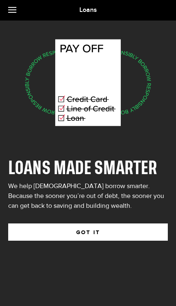
click at [114, 230] on button "GOT IT" at bounding box center [88, 231] width 160 height 17
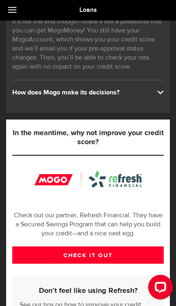
scroll to position [159, 0]
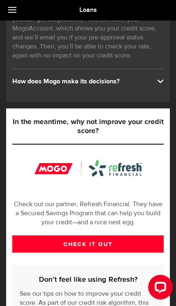
click at [161, 84] on span at bounding box center [161, 80] width 7 height 7
click at [157, 85] on div "How does Mogo make its decisions?" at bounding box center [88, 81] width 152 height 9
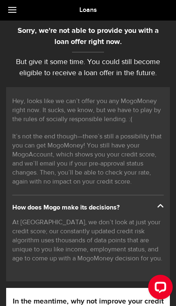
scroll to position [31, 0]
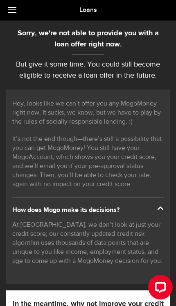
click at [14, 16] on link at bounding box center [14, 10] width 29 height 21
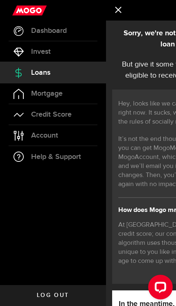
click at [89, 51] on link "Invest" at bounding box center [53, 51] width 106 height 21
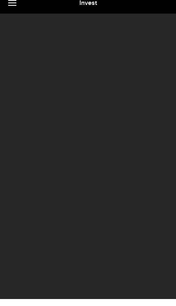
scroll to position [31, 0]
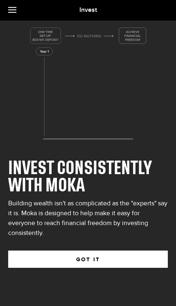
click at [125, 250] on button "GOT IT" at bounding box center [88, 258] width 160 height 17
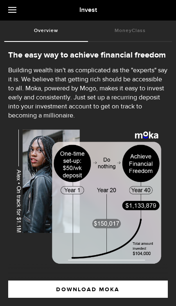
click at [12, 40] on link "Overview (requires attention)" at bounding box center [46, 31] width 84 height 21
click at [16, 38] on link "Overview (requires attention)" at bounding box center [46, 31] width 84 height 21
click at [13, 40] on link "Overview (requires attention)" at bounding box center [46, 31] width 84 height 21
click at [9, 9] on span at bounding box center [12, 9] width 8 height 1
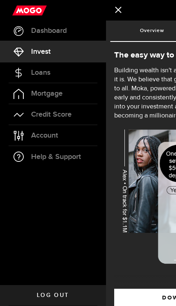
click at [66, 136] on link "Account Compte" at bounding box center [53, 135] width 106 height 21
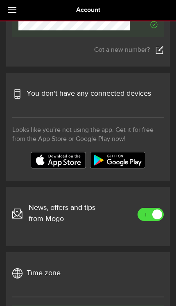
scroll to position [352, 0]
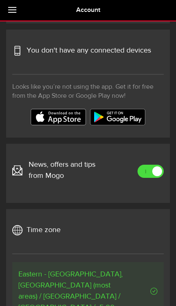
click at [53, 233] on span "Time zone" at bounding box center [44, 229] width 34 height 11
click at [43, 236] on h3 "Time zone" at bounding box center [36, 236] width 48 height 25
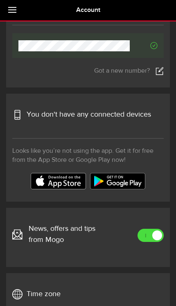
scroll to position [287, 0]
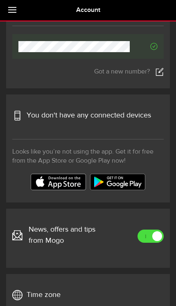
click at [70, 181] on img at bounding box center [58, 182] width 55 height 16
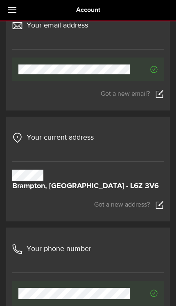
scroll to position [0, 0]
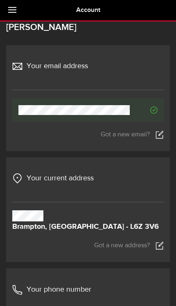
click at [21, 8] on link at bounding box center [14, 10] width 29 height 21
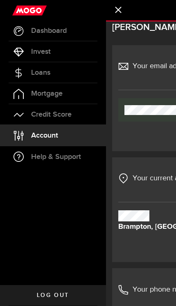
click at [85, 120] on link "Credit Score" at bounding box center [53, 114] width 106 height 21
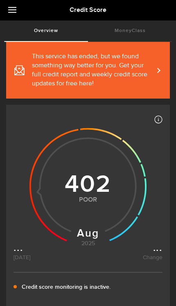
click at [166, 77] on link "This service has ended, but we found something way better for you. Get your ful…" at bounding box center [88, 70] width 164 height 57
click at [146, 28] on link "MoneyClass (requires attention)" at bounding box center [130, 31] width 84 height 21
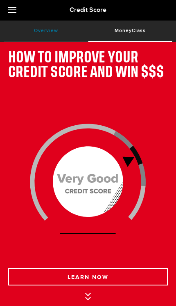
click at [55, 28] on link "Overview (requires attention)" at bounding box center [46, 31] width 84 height 21
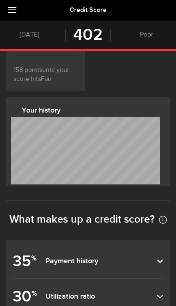
scroll to position [382, 0]
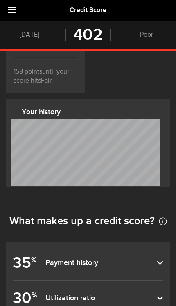
click at [157, 258] on dfn "Payment history" at bounding box center [102, 262] width 112 height 9
click at [0, 0] on input "35 % Payment history" at bounding box center [0, 0] width 0 height 0
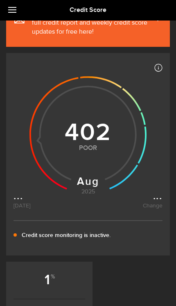
scroll to position [0, 0]
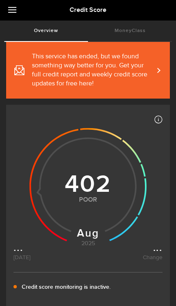
click at [17, 8] on link at bounding box center [14, 10] width 29 height 21
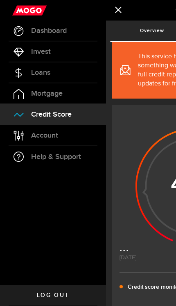
click at [72, 140] on link "Account Compte" at bounding box center [53, 135] width 106 height 21
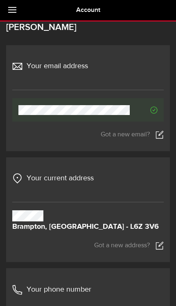
click at [21, 5] on link at bounding box center [14, 10] width 29 height 21
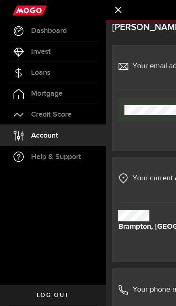
click at [68, 71] on link "Loans" at bounding box center [53, 72] width 106 height 21
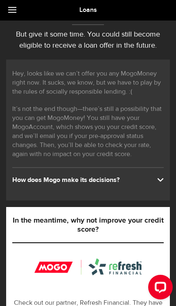
scroll to position [62, 0]
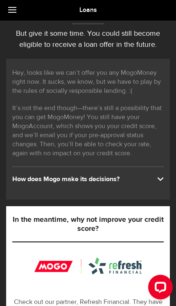
click at [158, 175] on span at bounding box center [161, 178] width 7 height 7
click at [163, 176] on span at bounding box center [161, 178] width 7 height 7
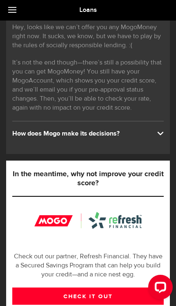
scroll to position [89, 0]
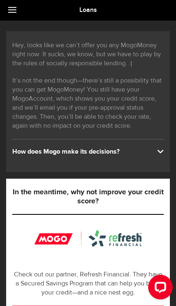
click at [163, 149] on span at bounding box center [161, 150] width 7 height 7
click at [157, 156] on div "How does Mogo make its decisions?" at bounding box center [88, 151] width 152 height 9
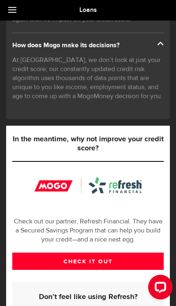
scroll to position [299, 0]
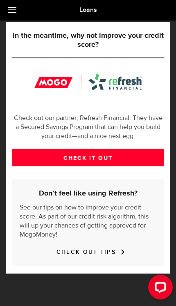
click at [148, 158] on link "CHECK IT OUT" at bounding box center [88, 157] width 152 height 17
